Goal: Task Accomplishment & Management: Use online tool/utility

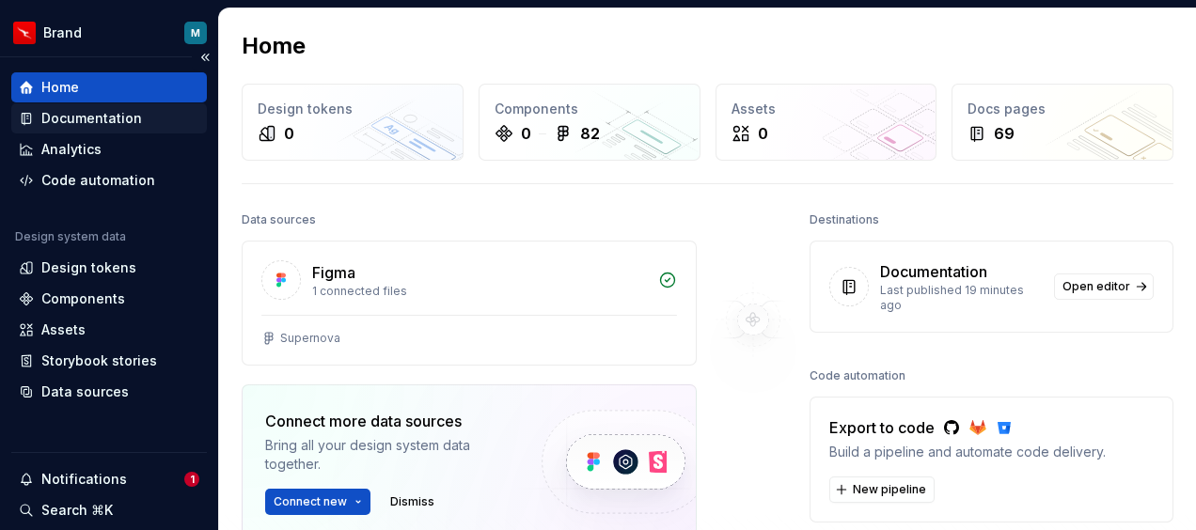
click at [84, 118] on div "Documentation" at bounding box center [91, 118] width 101 height 19
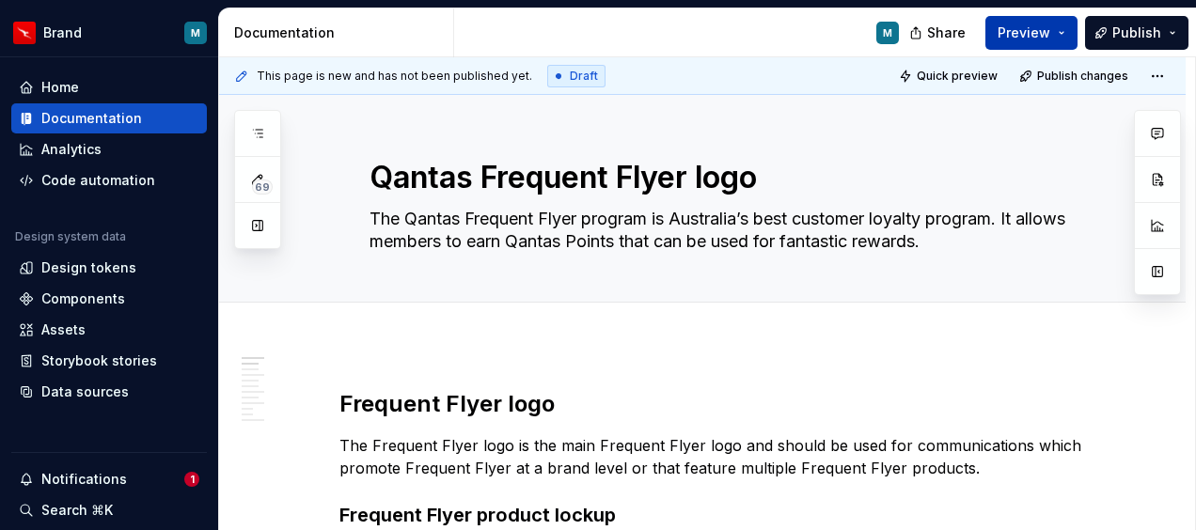
click at [1060, 32] on button "Preview" at bounding box center [1031, 33] width 92 height 34
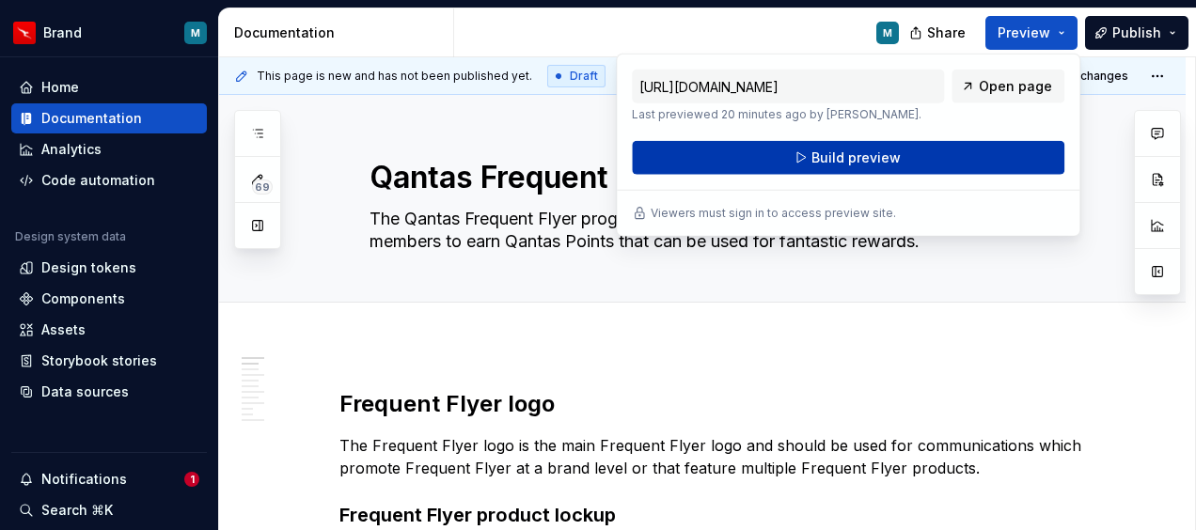
click at [833, 152] on span "Build preview" at bounding box center [855, 158] width 89 height 19
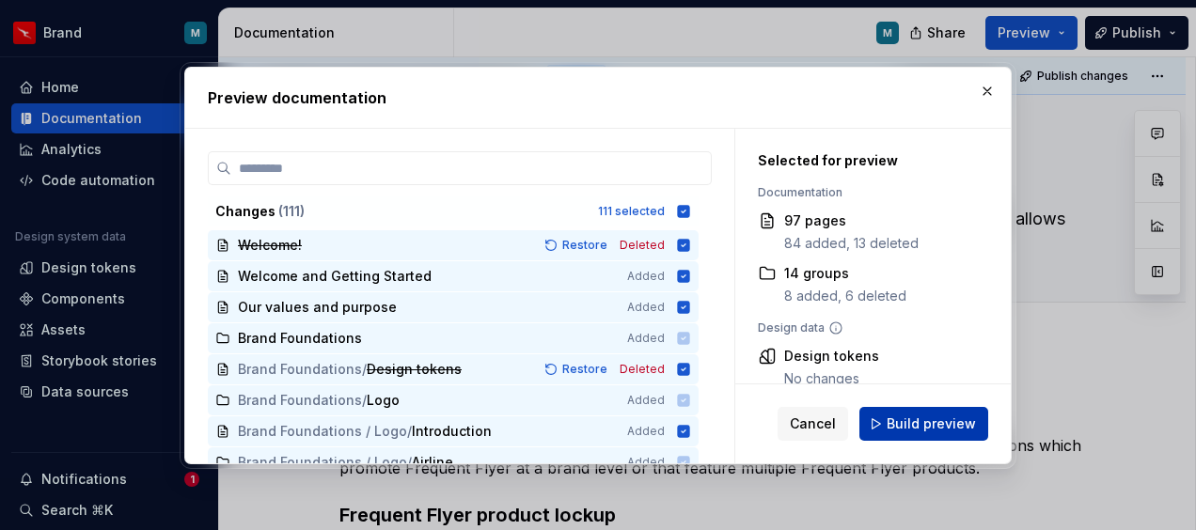
click at [931, 425] on span "Build preview" at bounding box center [931, 424] width 89 height 19
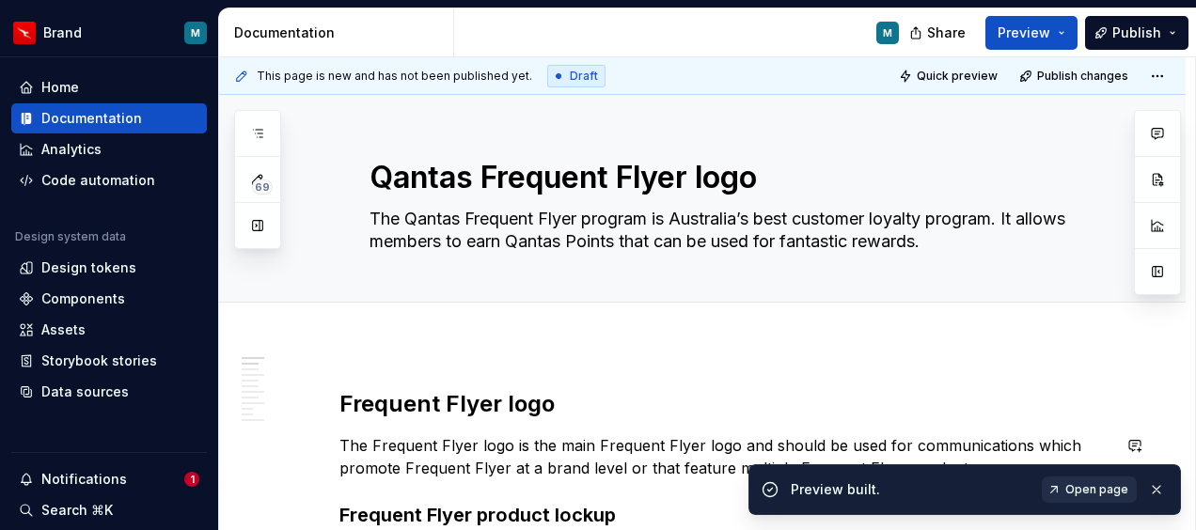
click at [1102, 485] on span "Open page" at bounding box center [1096, 489] width 63 height 15
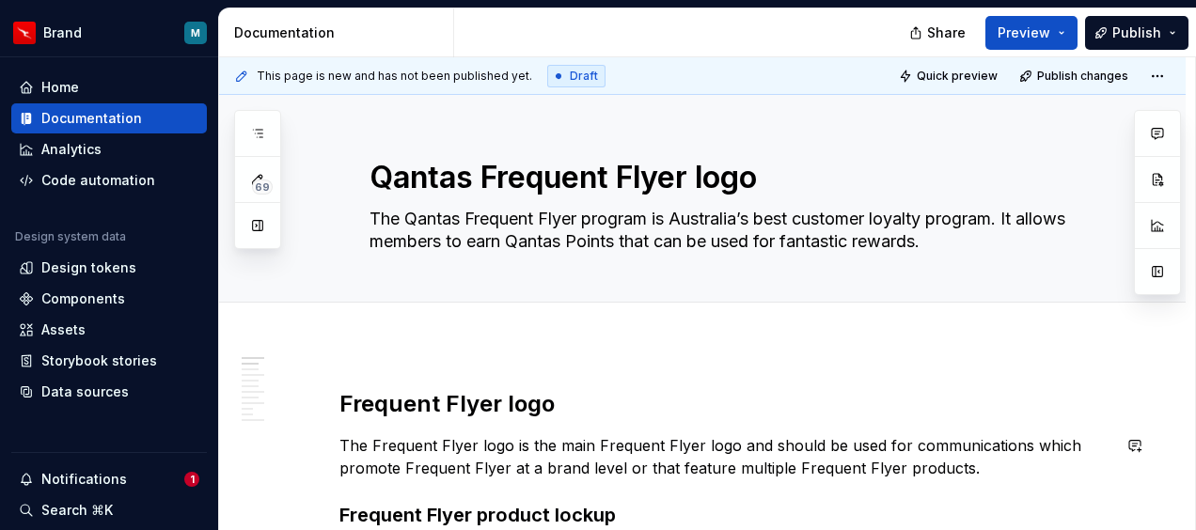
type textarea "*"
